Goal: Information Seeking & Learning: Find contact information

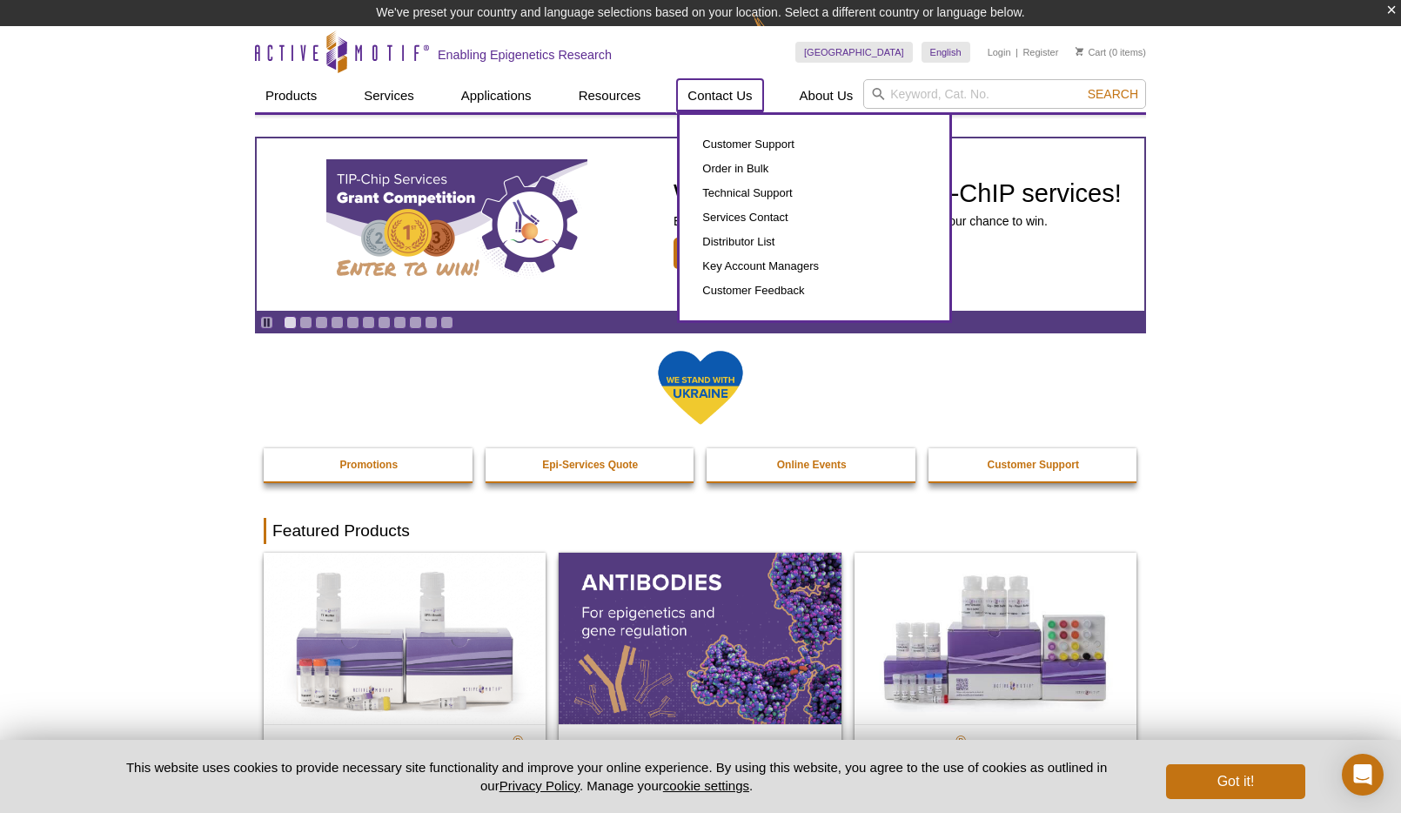
click at [707, 93] on link "Contact Us" at bounding box center [719, 95] width 85 height 33
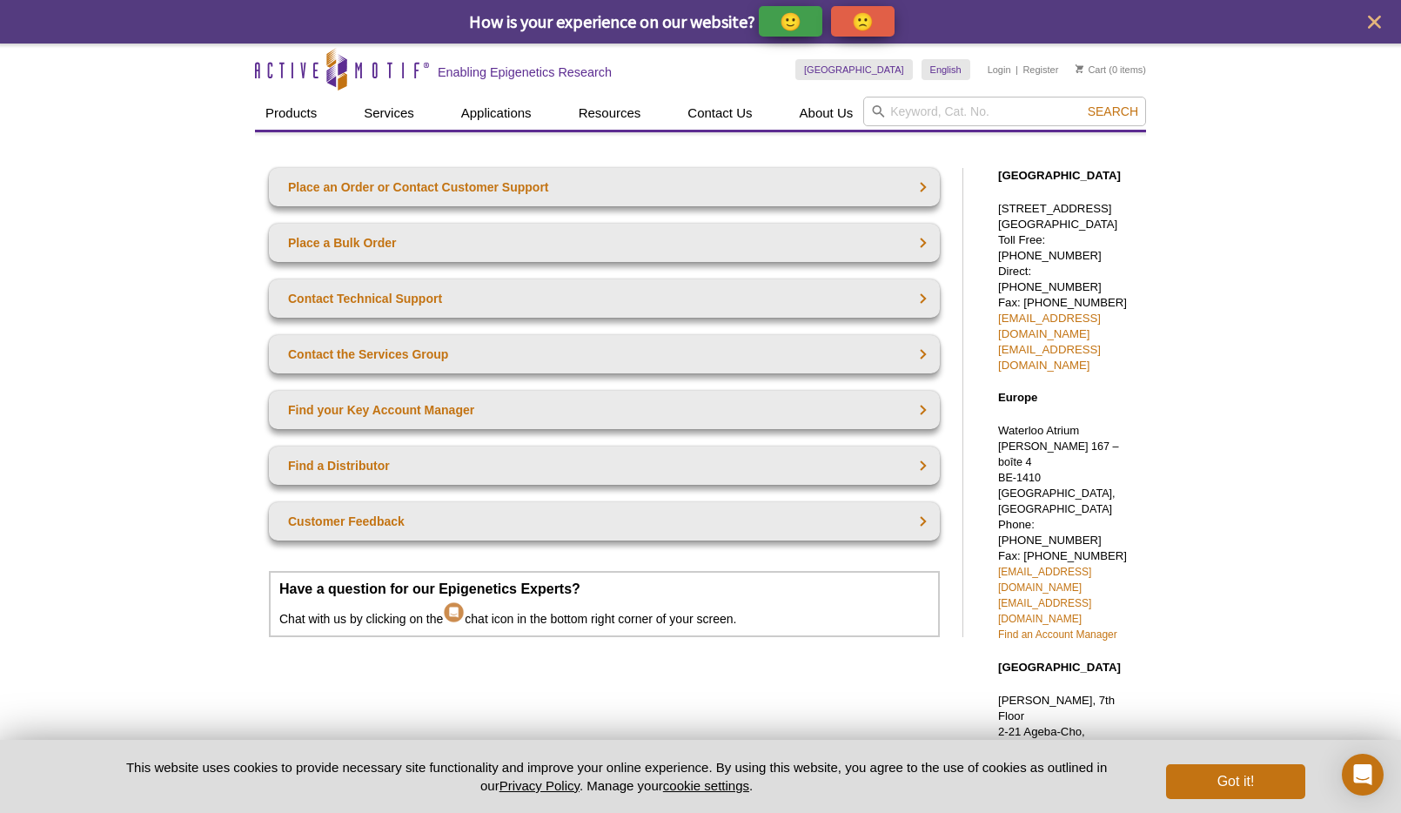
drag, startPoint x: 1105, startPoint y: 237, endPoint x: 999, endPoint y: 239, distance: 106.2
click at [999, 239] on p "1914 Palomar Oaks Way, Suite 150 Carlsbad, CA 92008 Toll Free: 877 222 9543 Dir…" at bounding box center [1067, 287] width 139 height 172
copy p "Carlsbad, CA 92008"
